Goal: Transaction & Acquisition: Subscribe to service/newsletter

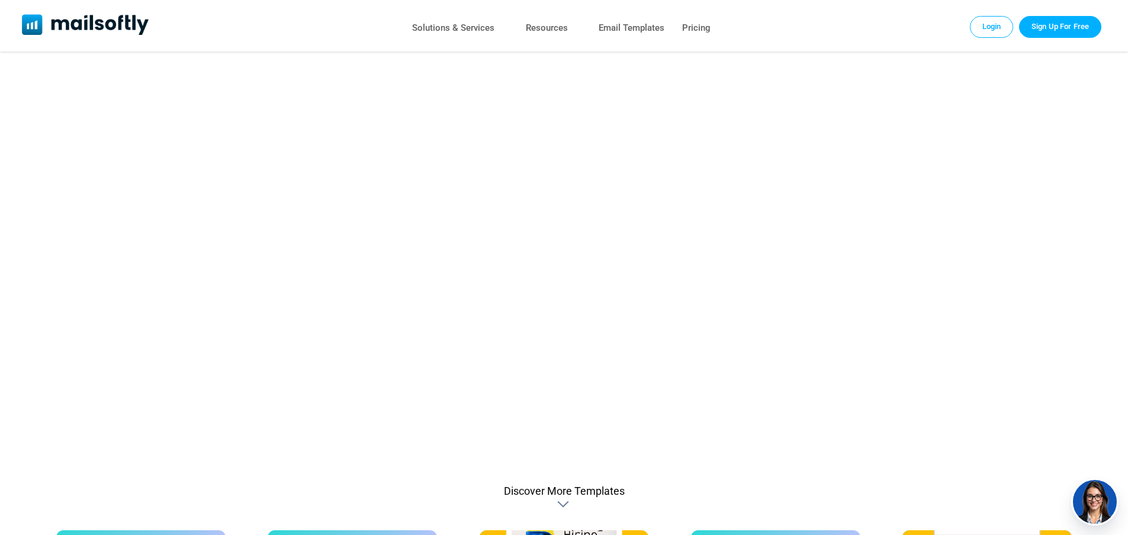
scroll to position [370, 0]
click at [468, 298] on link "Sign up" at bounding box center [563, 248] width 1015 height 433
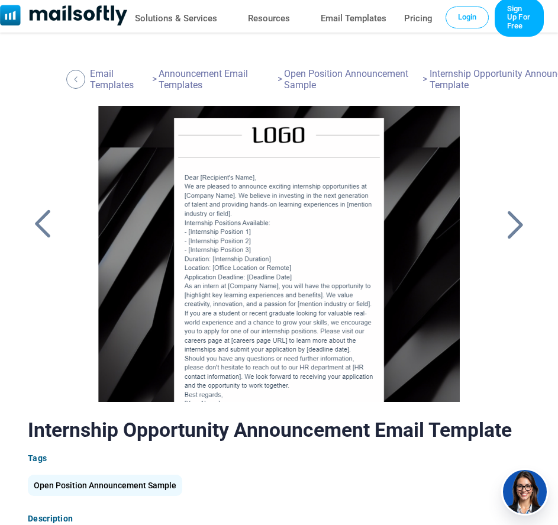
scroll to position [49, 0]
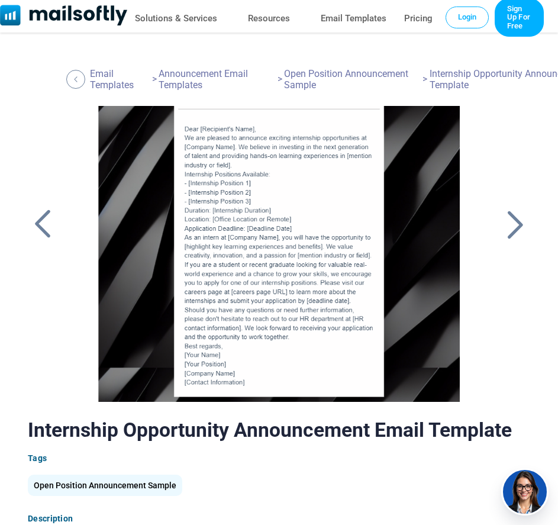
click at [336, 165] on div at bounding box center [279, 254] width 402 height 296
